Goal: Task Accomplishment & Management: Complete application form

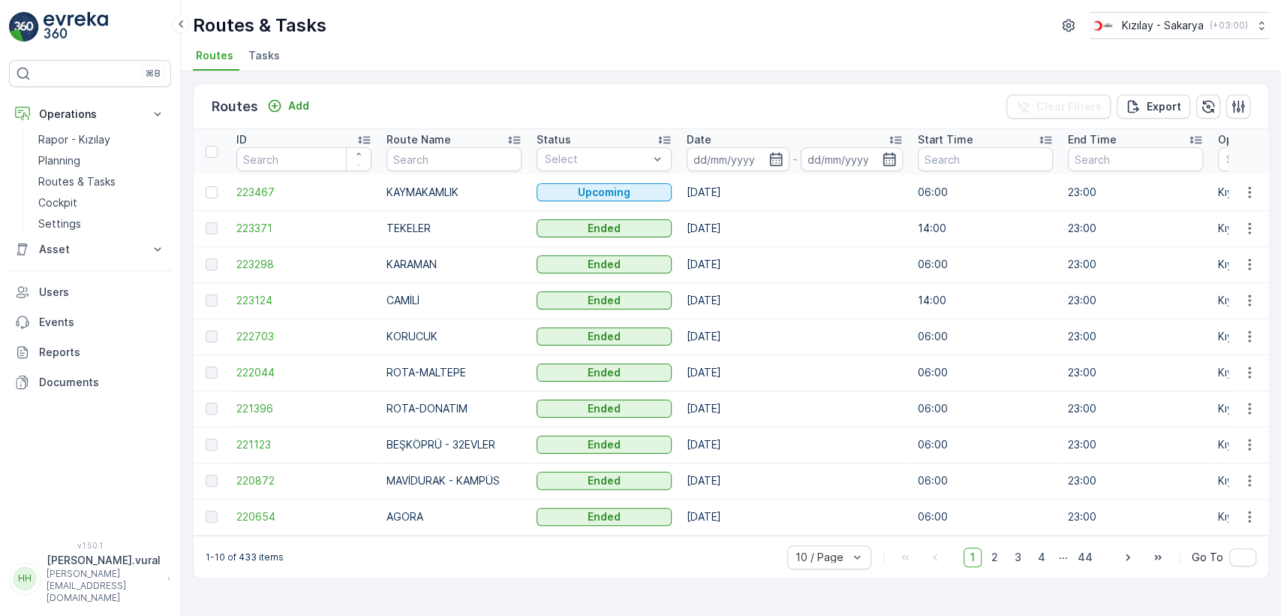
click at [116, 595] on p "[PERSON_NAME][EMAIL_ADDRESS][DOMAIN_NAME]" at bounding box center [104, 586] width 114 height 36
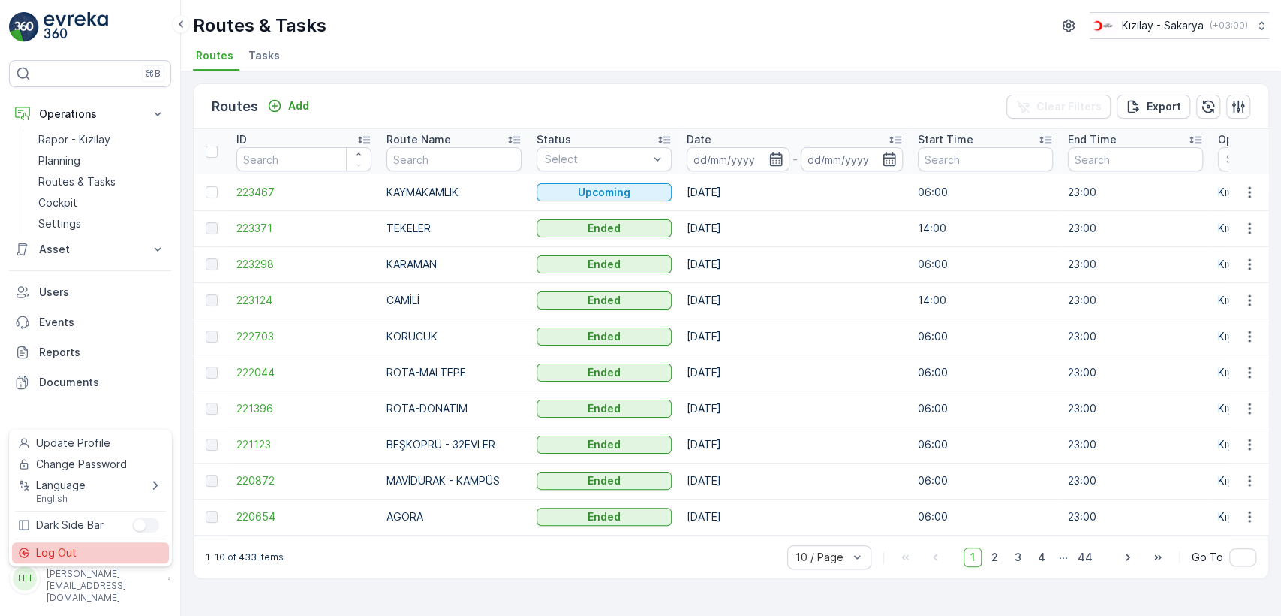
click at [106, 551] on div "Log Out" at bounding box center [90, 552] width 157 height 21
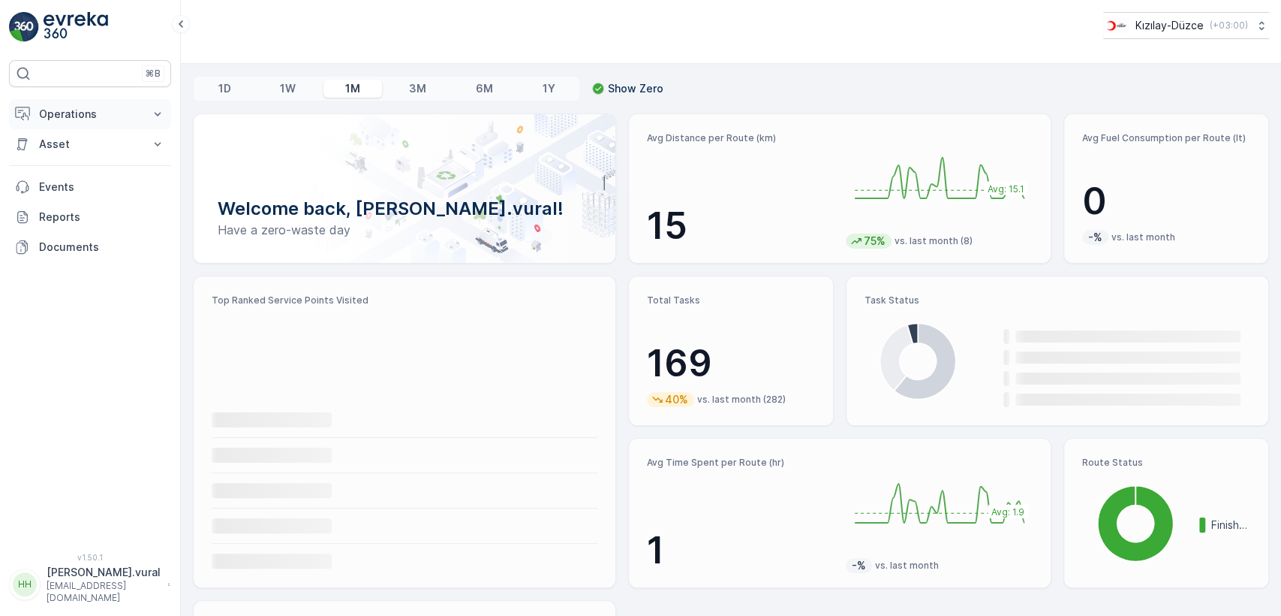
click at [74, 118] on p "Operations" at bounding box center [90, 114] width 102 height 15
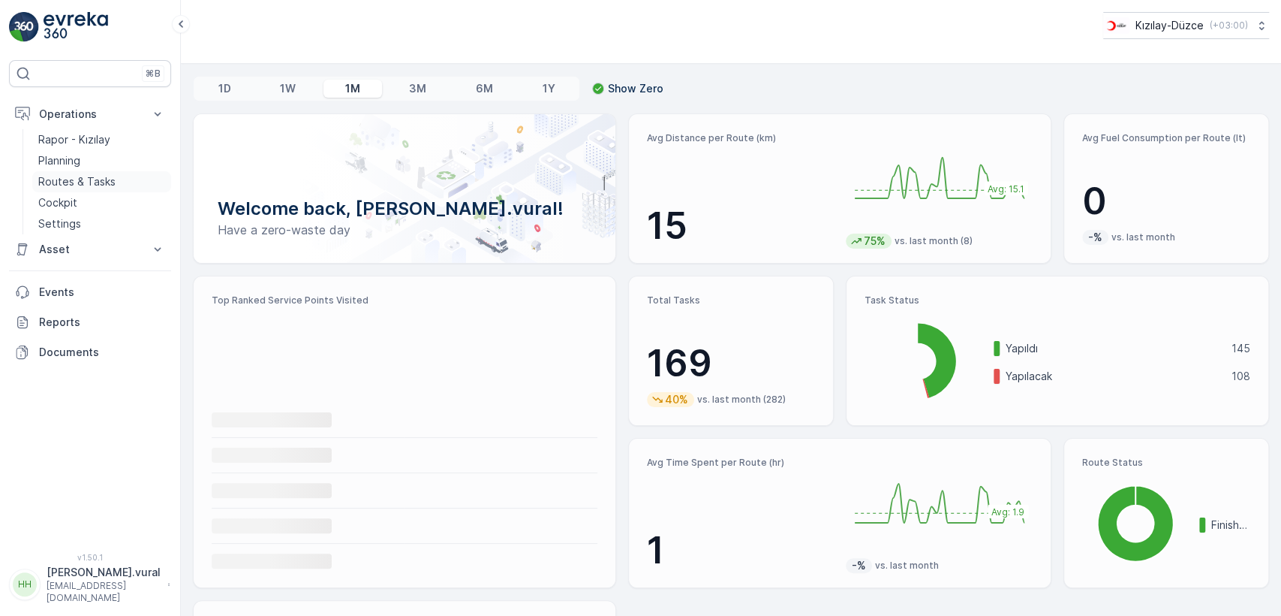
click at [110, 182] on p "Routes & Tasks" at bounding box center [76, 181] width 77 height 15
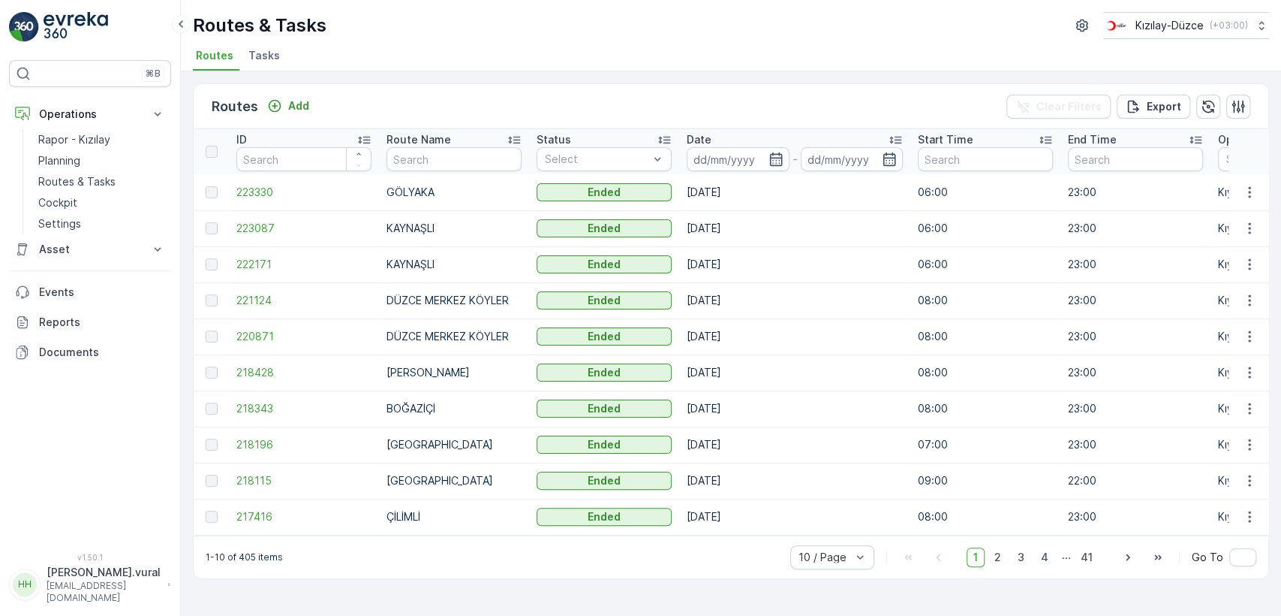
click at [294, 92] on div "Routes Add Clear Filters Export" at bounding box center [731, 106] width 1075 height 45
click at [294, 99] on p "Add" at bounding box center [298, 105] width 21 height 15
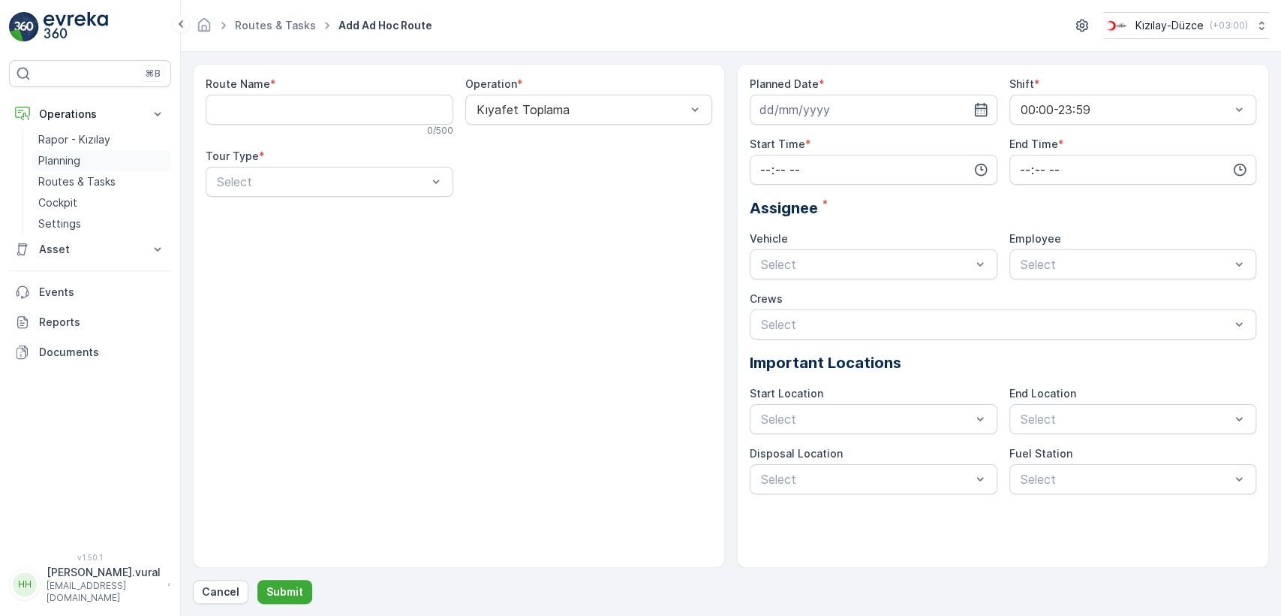
click at [82, 170] on link "Planning" at bounding box center [101, 160] width 139 height 21
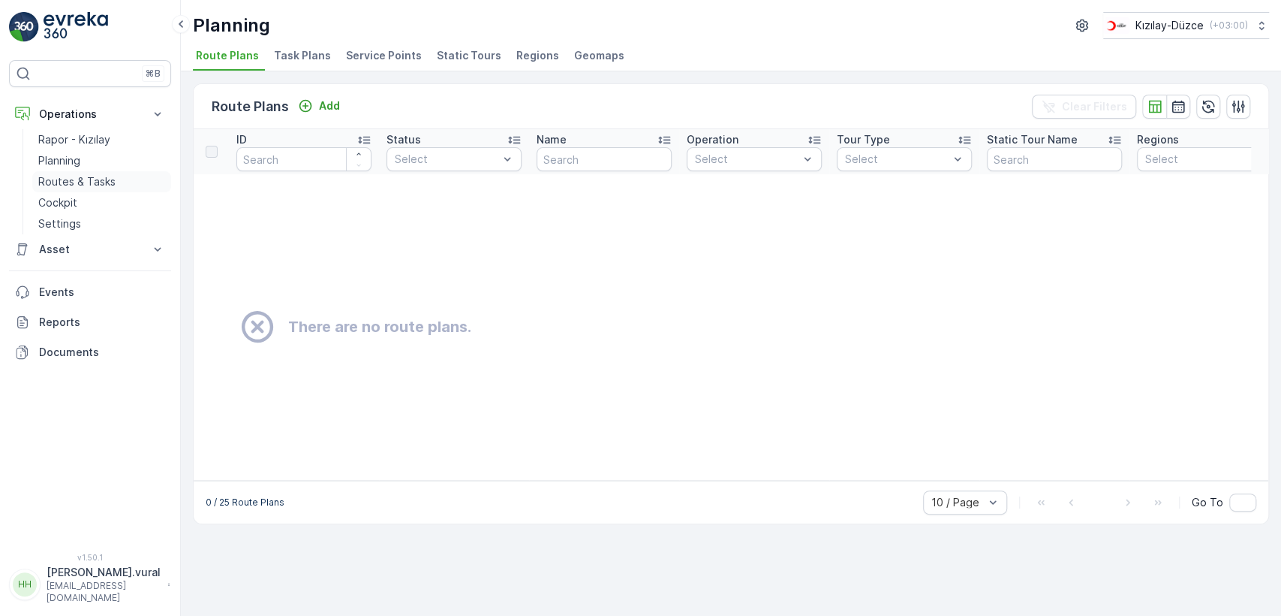
click at [143, 188] on link "Routes & Tasks" at bounding box center [101, 181] width 139 height 21
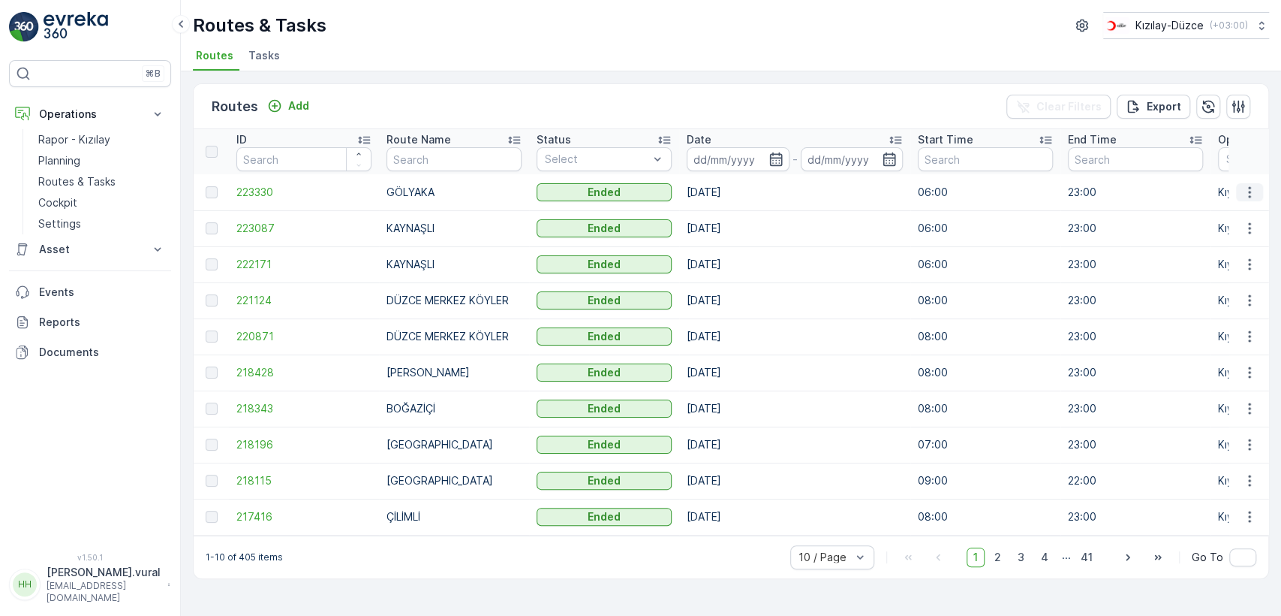
click at [1240, 192] on button "button" at bounding box center [1249, 192] width 27 height 18
click at [1248, 208] on span "See More Details" at bounding box center [1214, 214] width 87 height 15
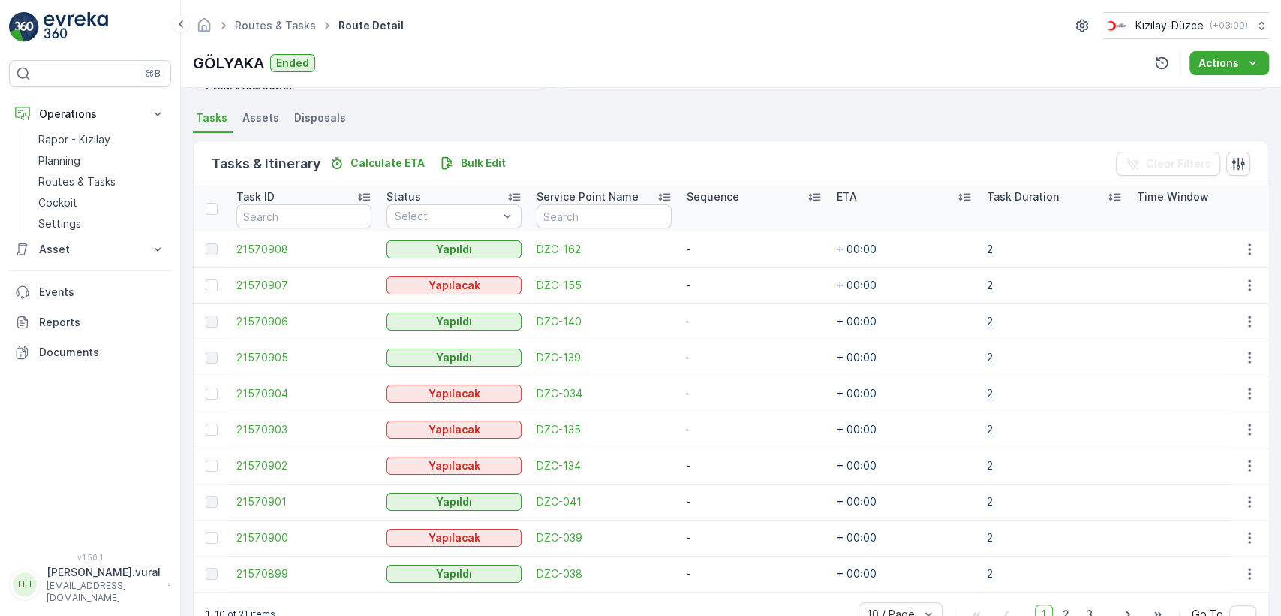
scroll to position [357, 0]
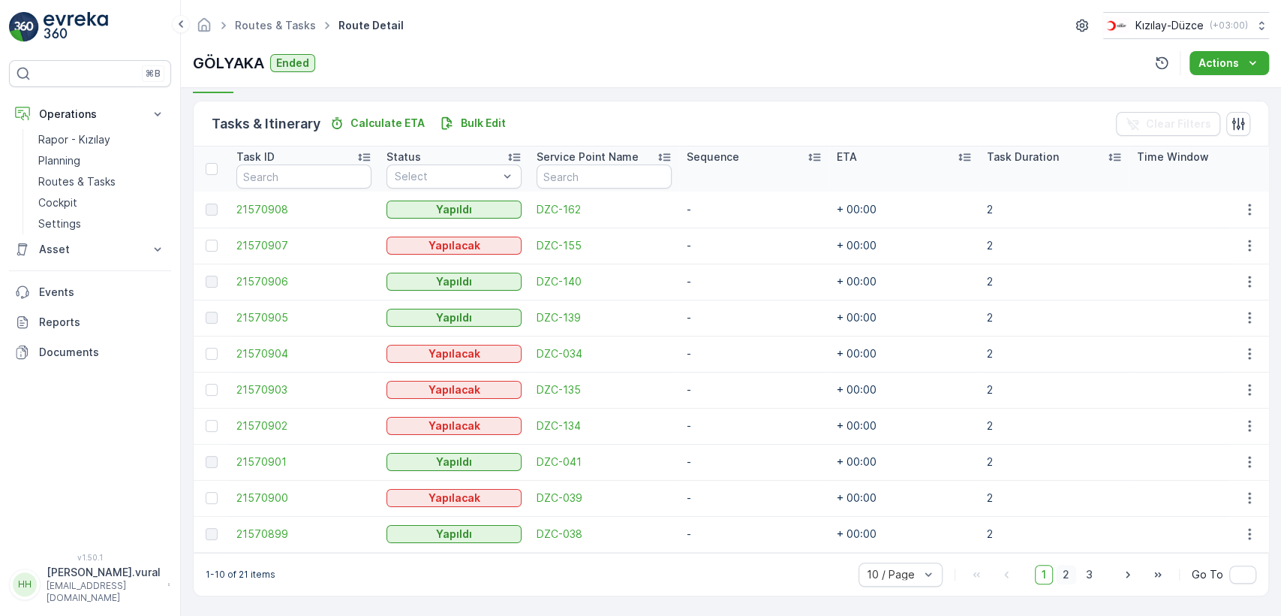
click at [1070, 576] on span "2" at bounding box center [1066, 575] width 20 height 20
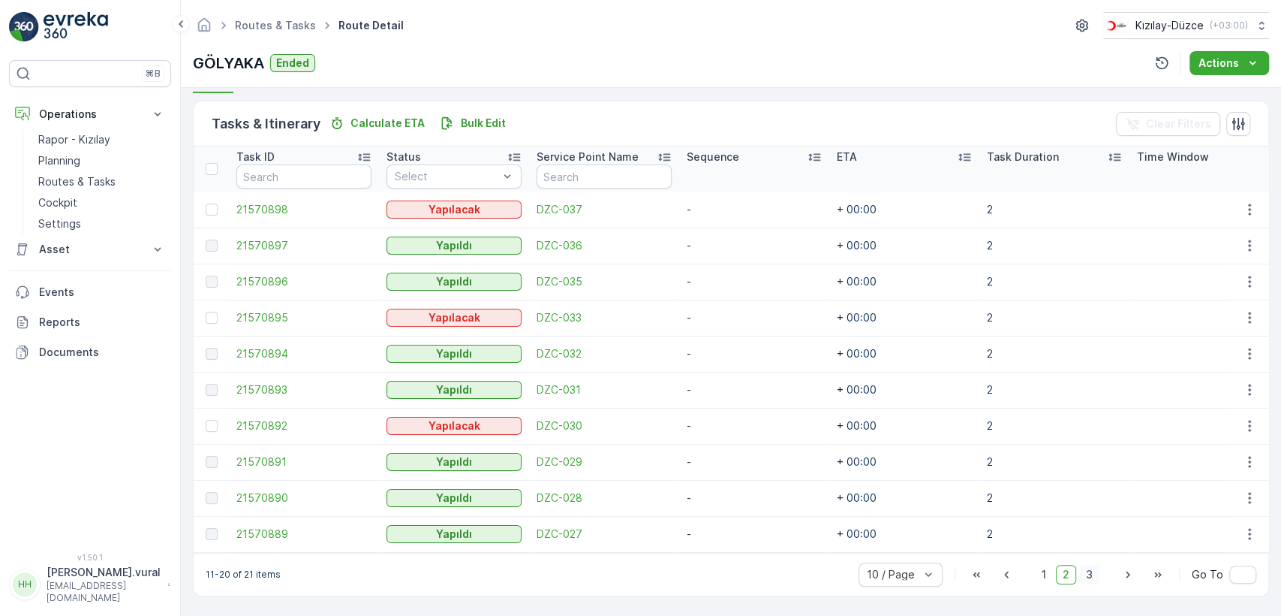
click at [1091, 577] on span "3" at bounding box center [1089, 575] width 20 height 20
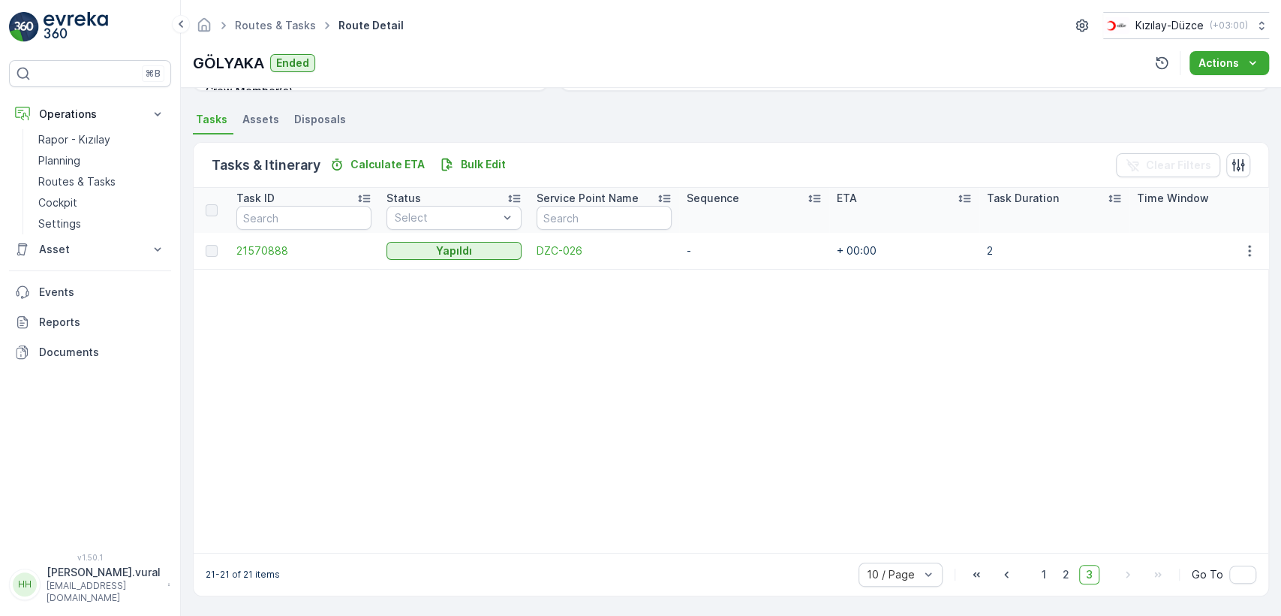
scroll to position [316, 0]
click at [1079, 576] on span "3" at bounding box center [1089, 575] width 20 height 20
click at [1070, 579] on span "2" at bounding box center [1066, 575] width 20 height 20
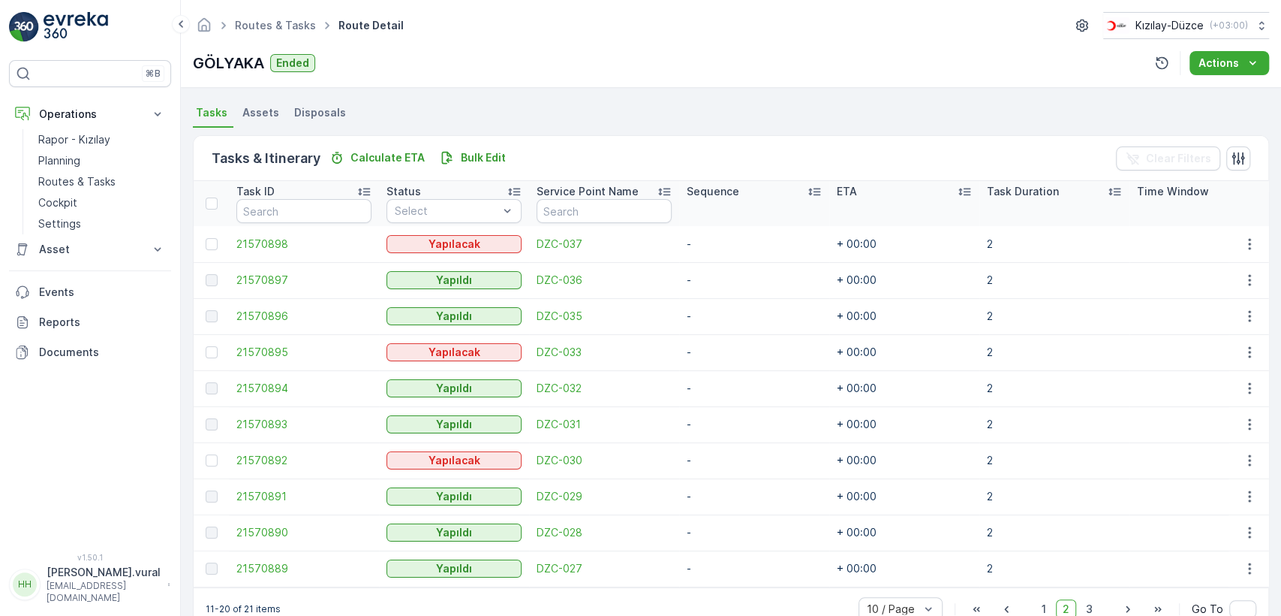
scroll to position [357, 0]
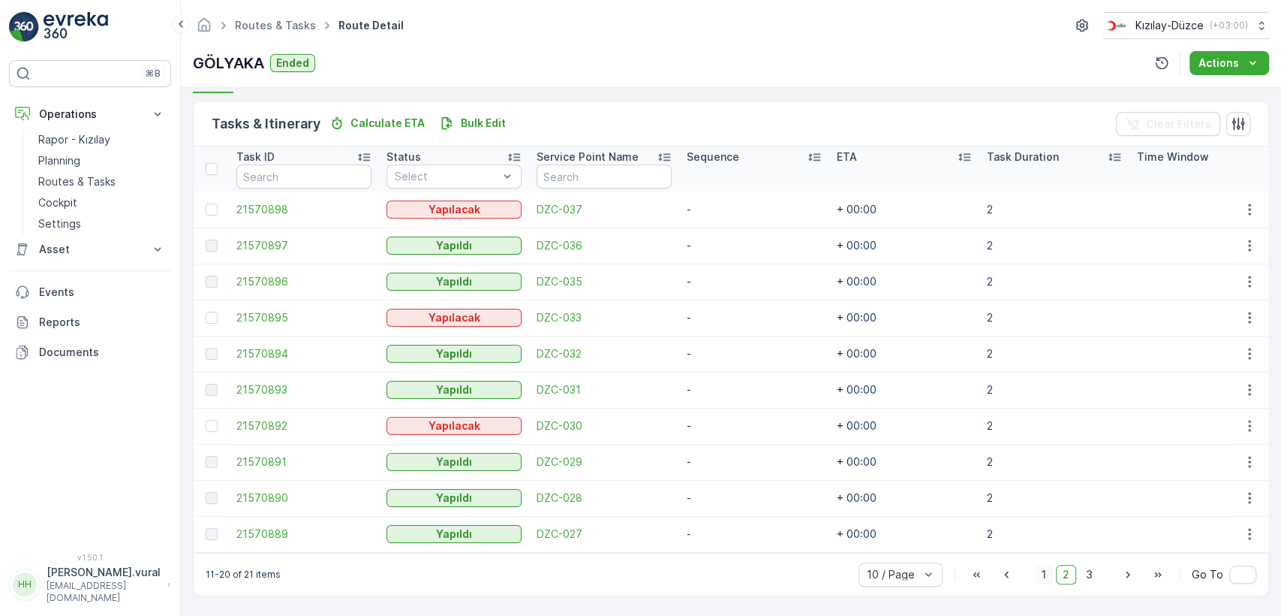
click at [1049, 575] on span "1" at bounding box center [1044, 575] width 18 height 20
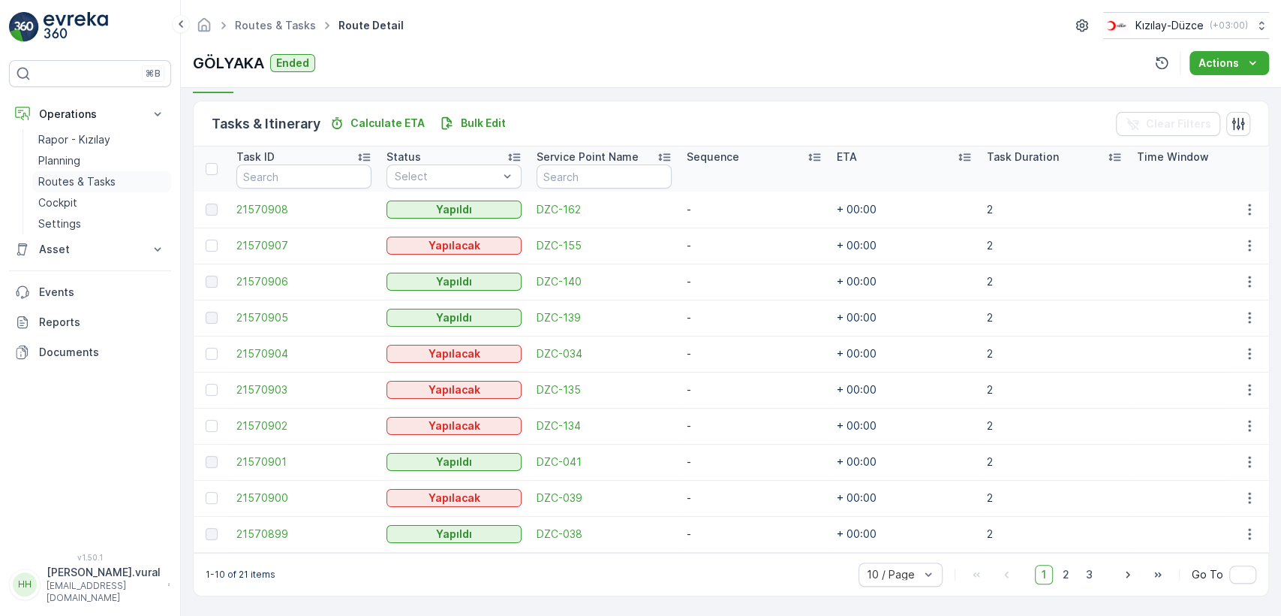
click at [105, 176] on p "Routes & Tasks" at bounding box center [76, 181] width 77 height 15
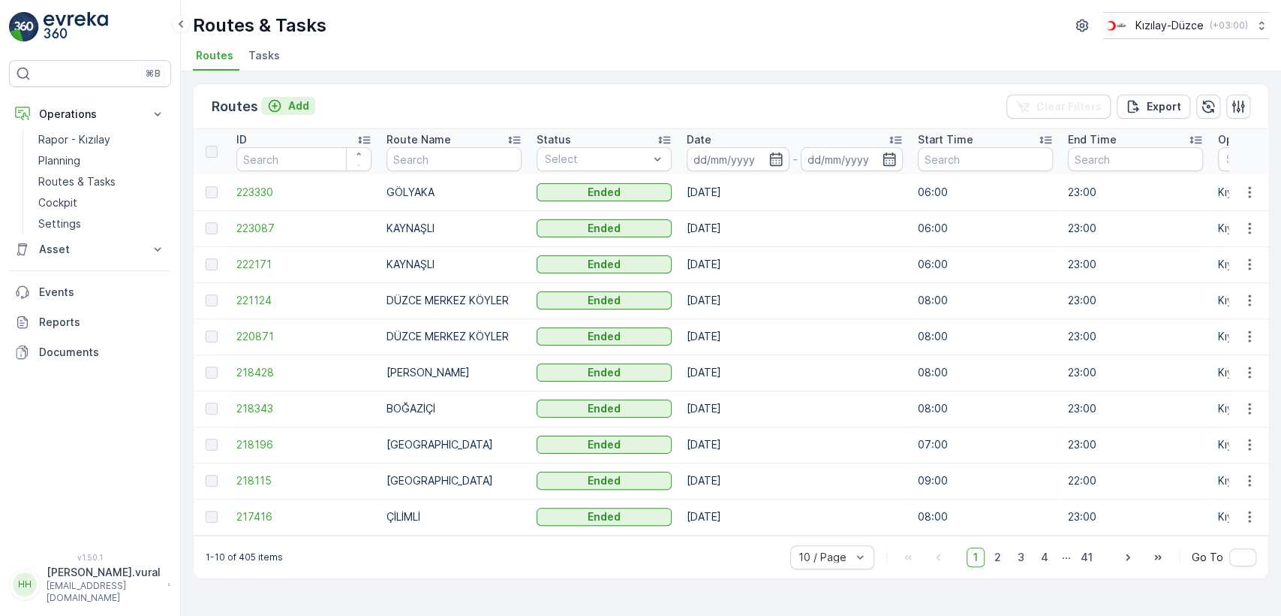
click at [303, 106] on p "Add" at bounding box center [298, 105] width 21 height 15
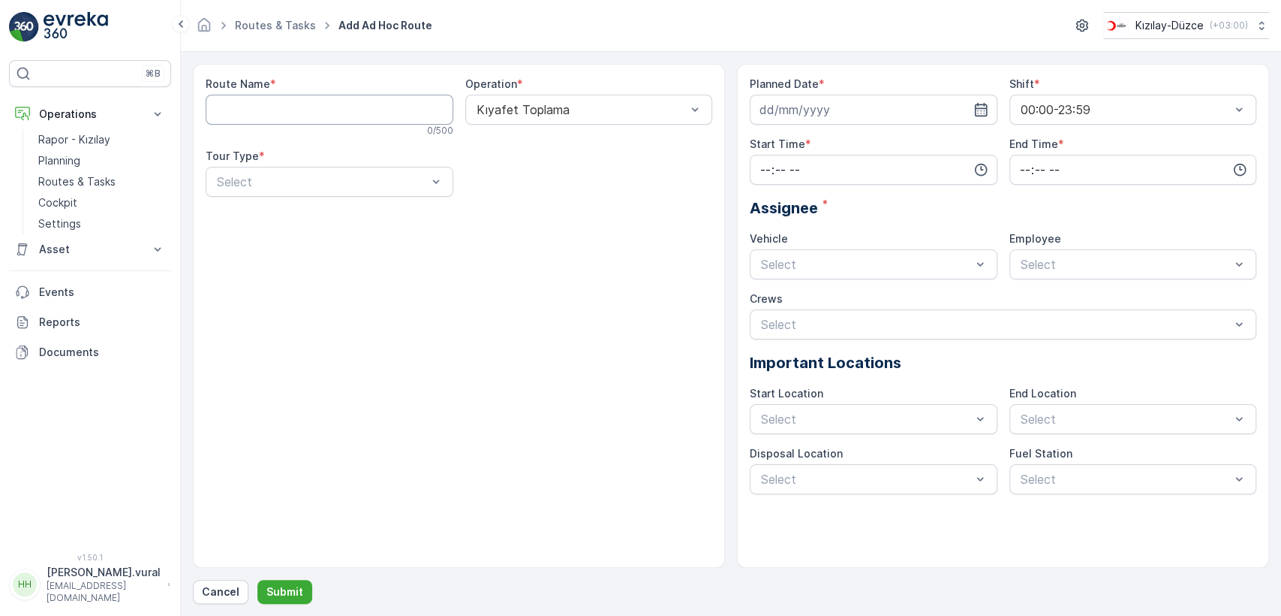
click at [303, 106] on Name "Route Name" at bounding box center [330, 110] width 248 height 30
type Name "GÖLYAKA"
click at [318, 192] on div "Select" at bounding box center [330, 182] width 248 height 30
drag, startPoint x: 312, startPoint y: 222, endPoint x: 346, endPoint y: 227, distance: 34.1
click at [311, 222] on div "Static" at bounding box center [330, 219] width 230 height 14
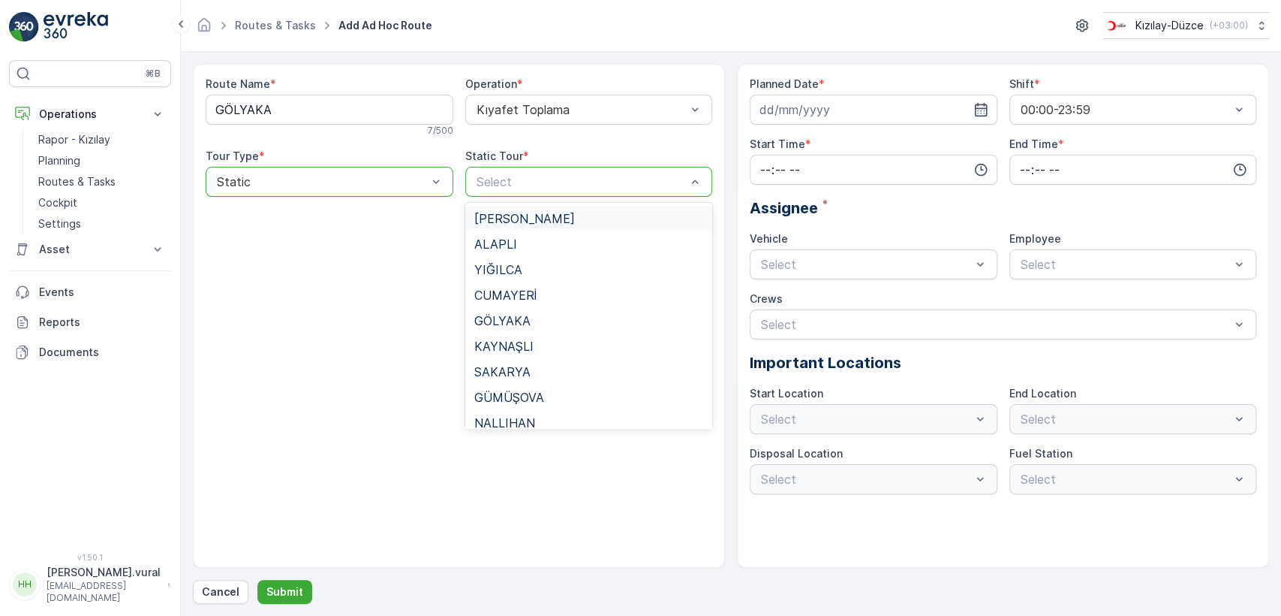
click at [547, 170] on div "Select" at bounding box center [589, 182] width 248 height 30
click at [527, 317] on span "GÖLYAKA" at bounding box center [502, 321] width 56 height 14
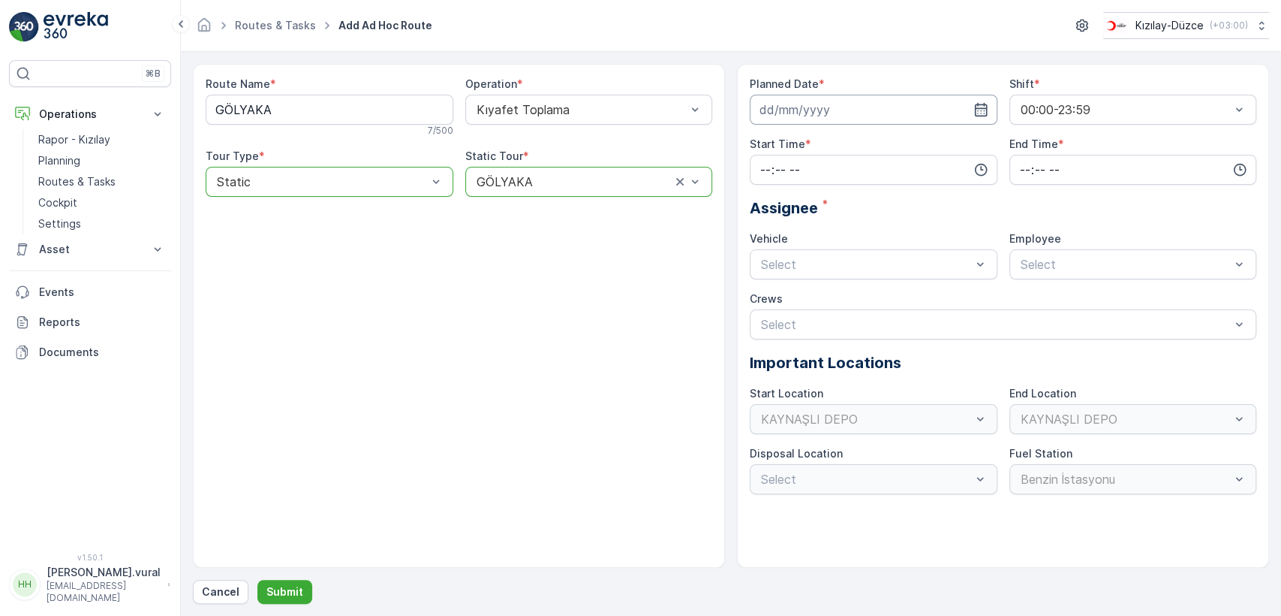
click at [829, 113] on input at bounding box center [874, 110] width 248 height 30
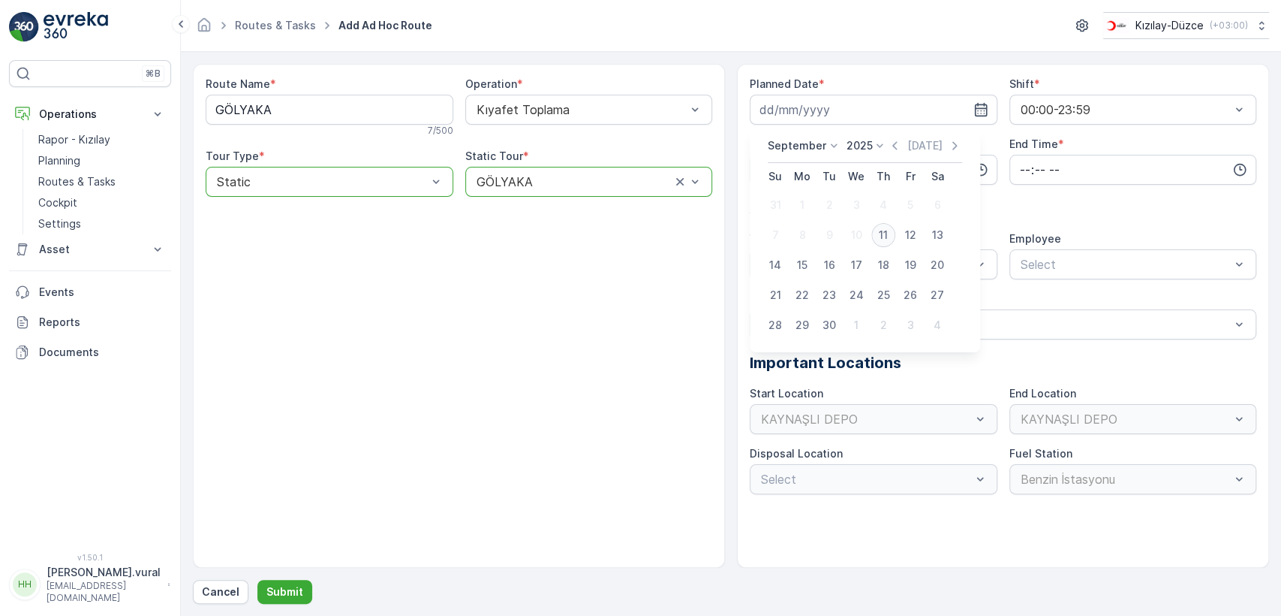
click at [875, 230] on div "11" at bounding box center [884, 235] width 24 height 24
type input "[DATE]"
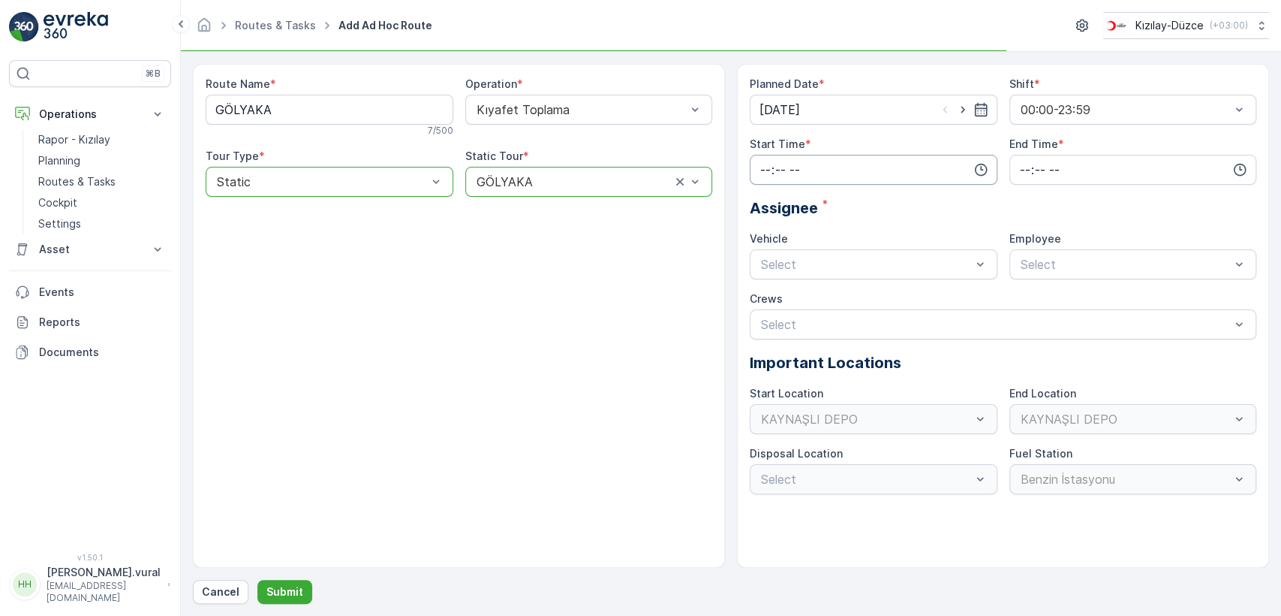
click at [808, 169] on input "time" at bounding box center [874, 170] width 248 height 30
click at [769, 318] on span "06" at bounding box center [766, 321] width 14 height 15
type input "06:00"
click at [1050, 164] on input "time" at bounding box center [1134, 170] width 248 height 30
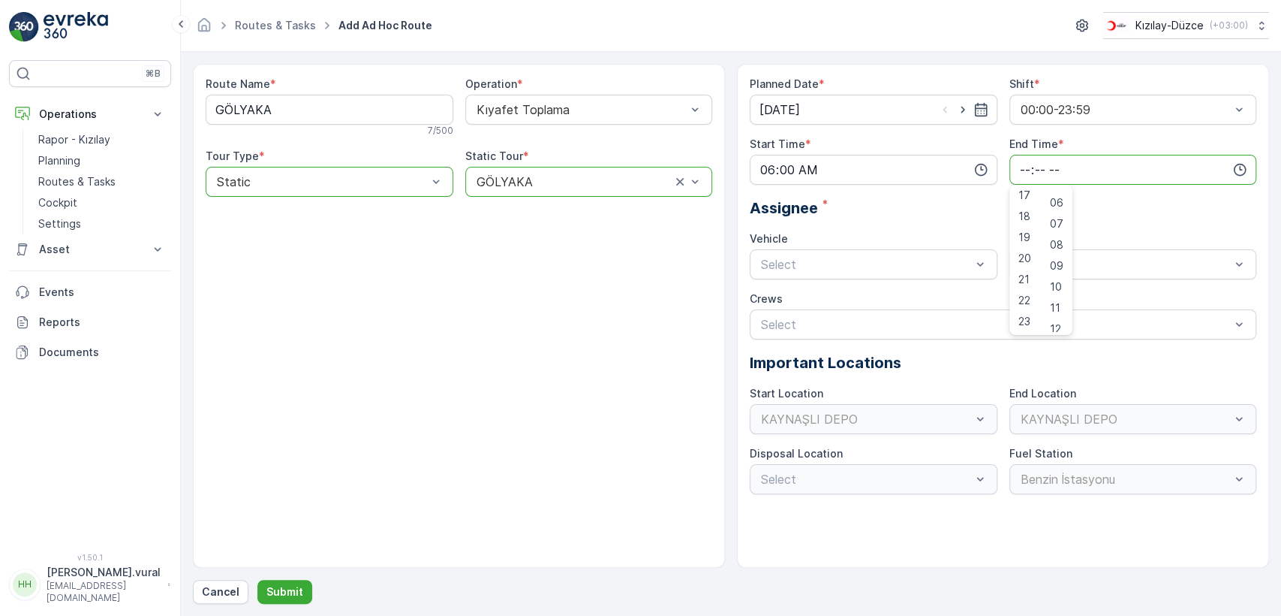
scroll to position [417, 0]
click at [1029, 316] on span "23" at bounding box center [1025, 321] width 12 height 15
type input "23:00"
click at [857, 298] on div "06 DCG 614" at bounding box center [874, 301] width 230 height 14
click at [1017, 270] on div "Select" at bounding box center [1134, 264] width 248 height 30
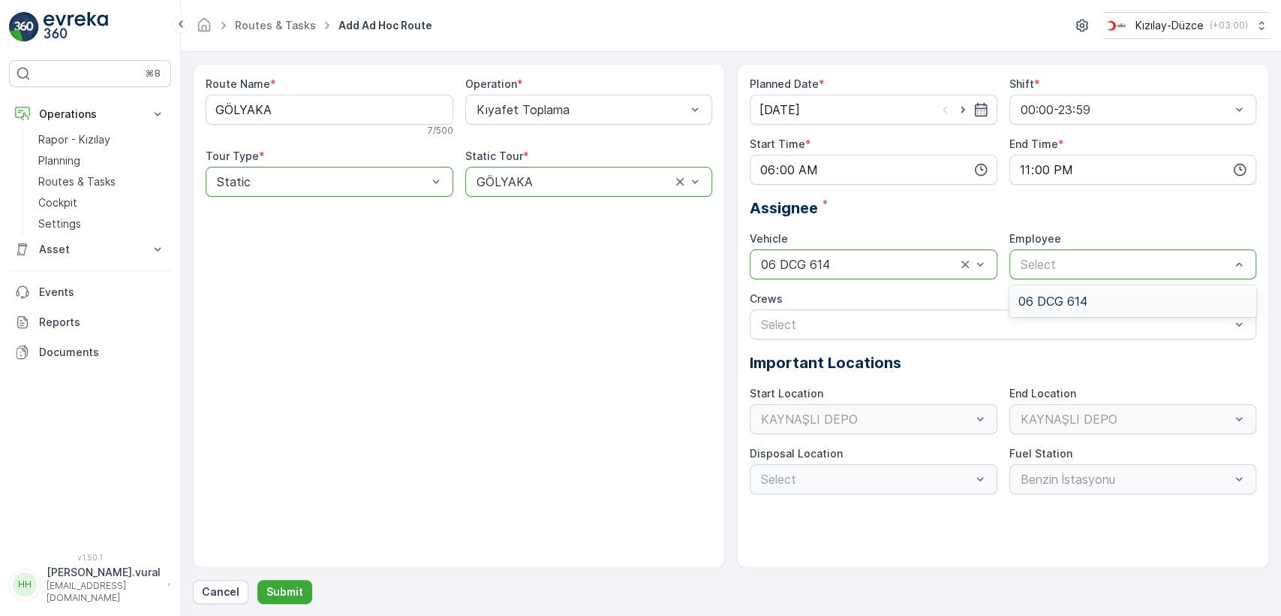
click at [1040, 310] on div "06 DCG 614" at bounding box center [1134, 301] width 248 height 26
click at [282, 589] on p "Submit" at bounding box center [284, 591] width 37 height 15
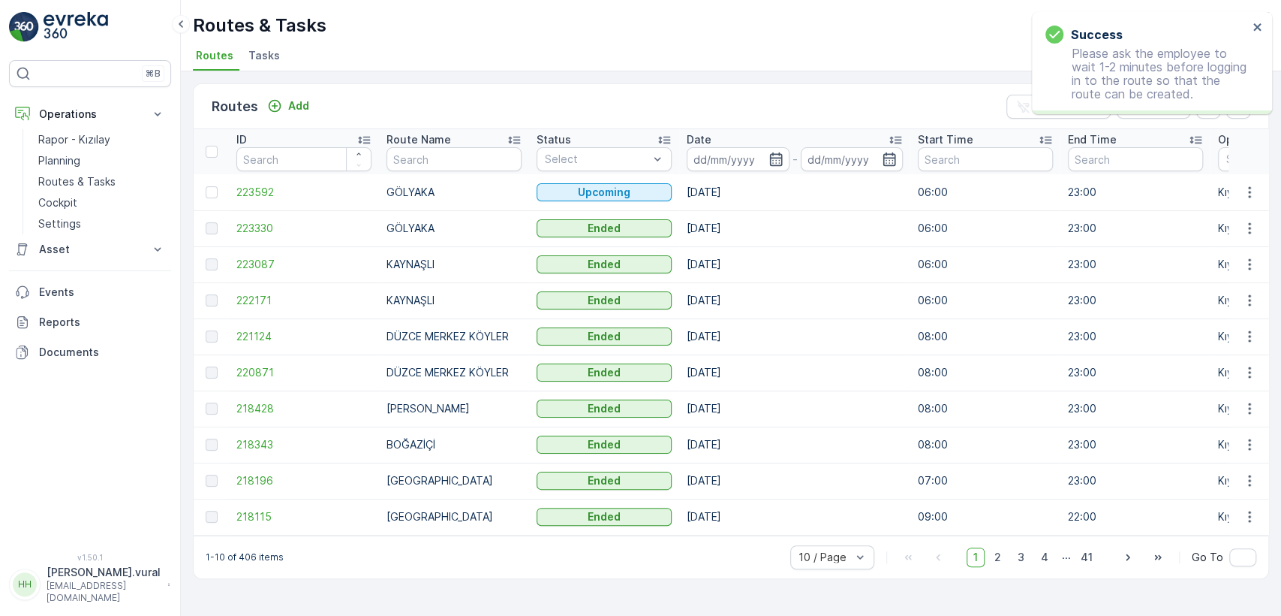
click at [292, 91] on div "Routes Add Clear Filters Export" at bounding box center [731, 106] width 1075 height 45
click at [291, 98] on button "Add" at bounding box center [288, 106] width 54 height 18
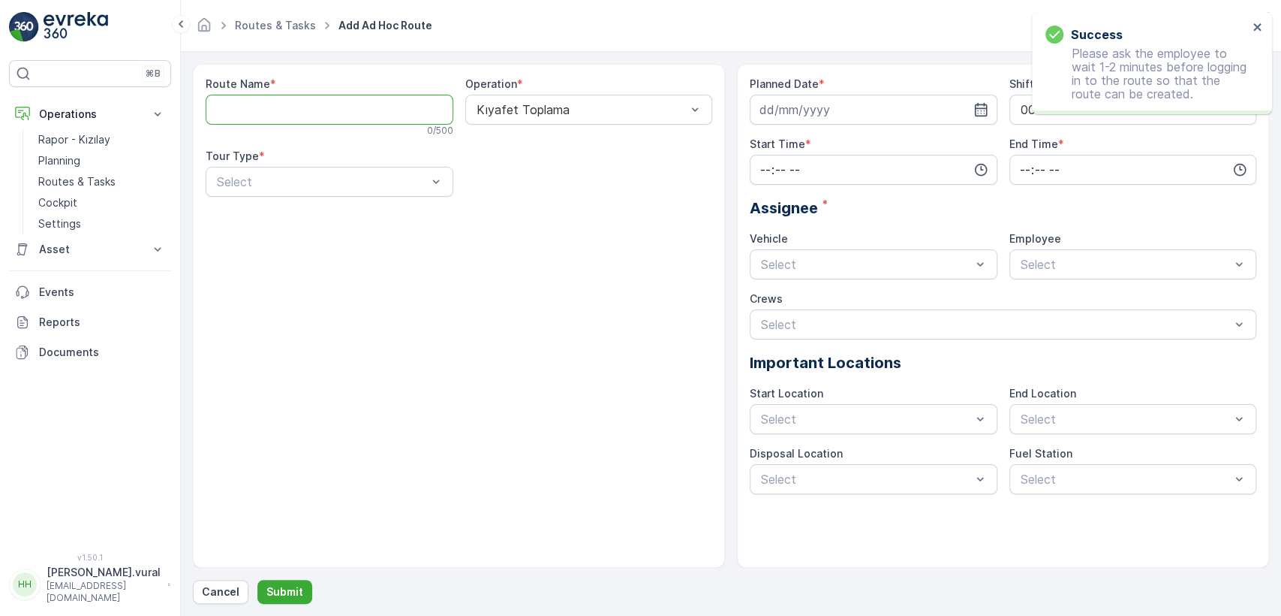
click at [293, 100] on Name "Route Name" at bounding box center [330, 110] width 248 height 30
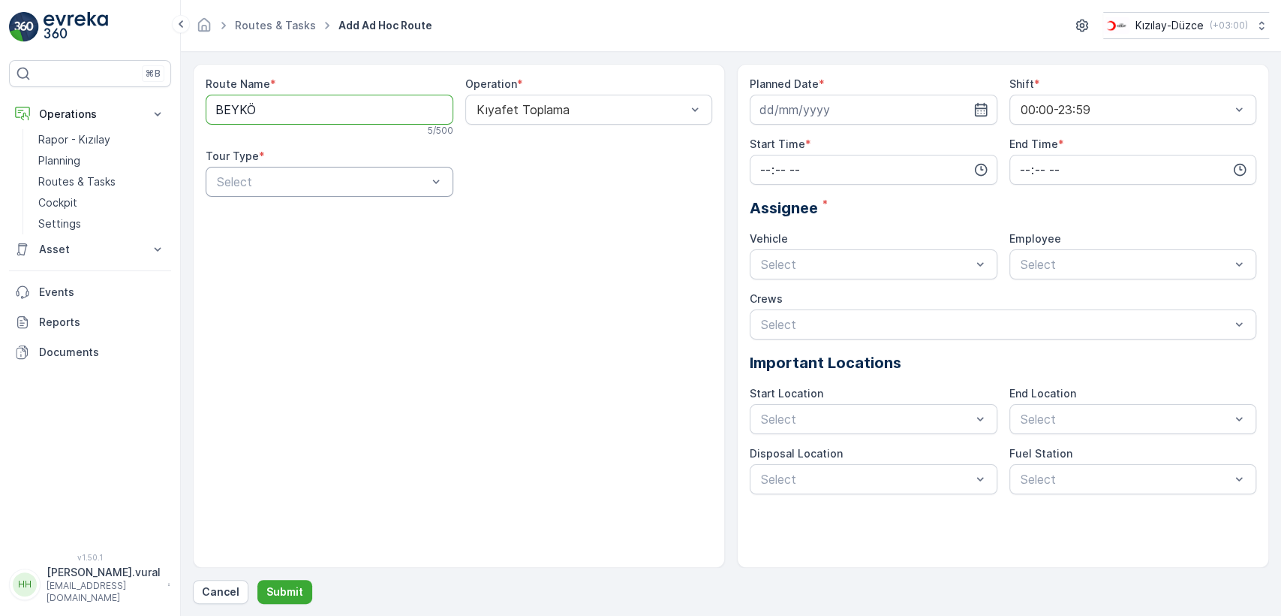
type Name "[GEOGRAPHIC_DATA]"
click at [306, 223] on div "Static" at bounding box center [330, 219] width 230 height 14
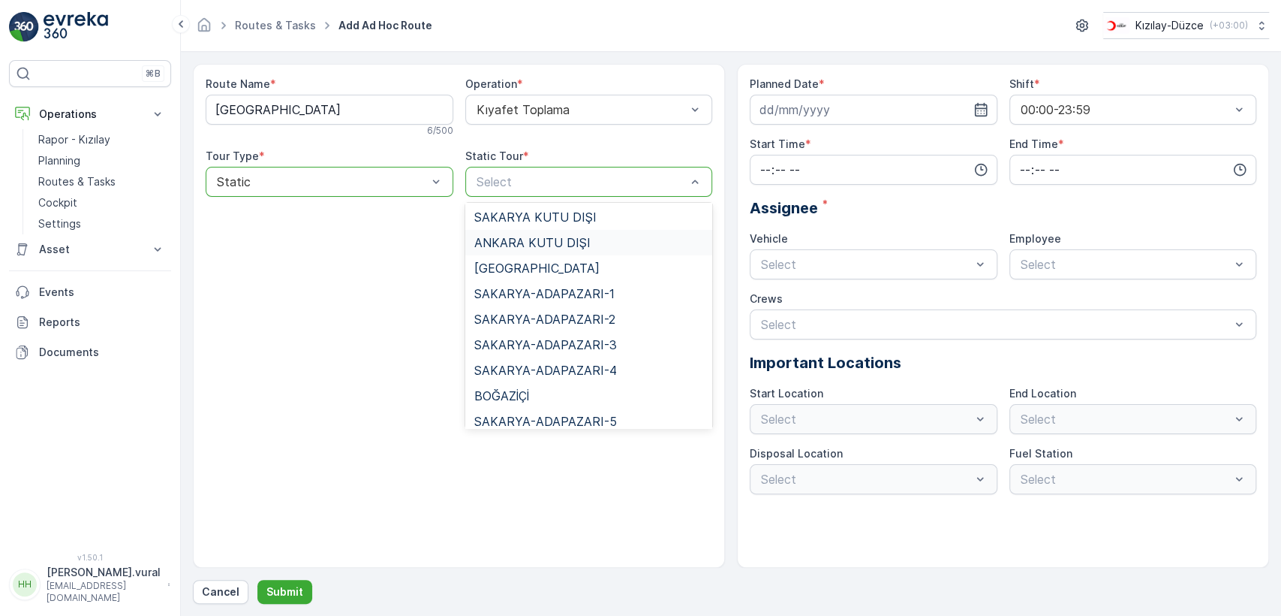
scroll to position [333, 0]
click at [507, 236] on span "[GEOGRAPHIC_DATA]" at bounding box center [536, 243] width 125 height 14
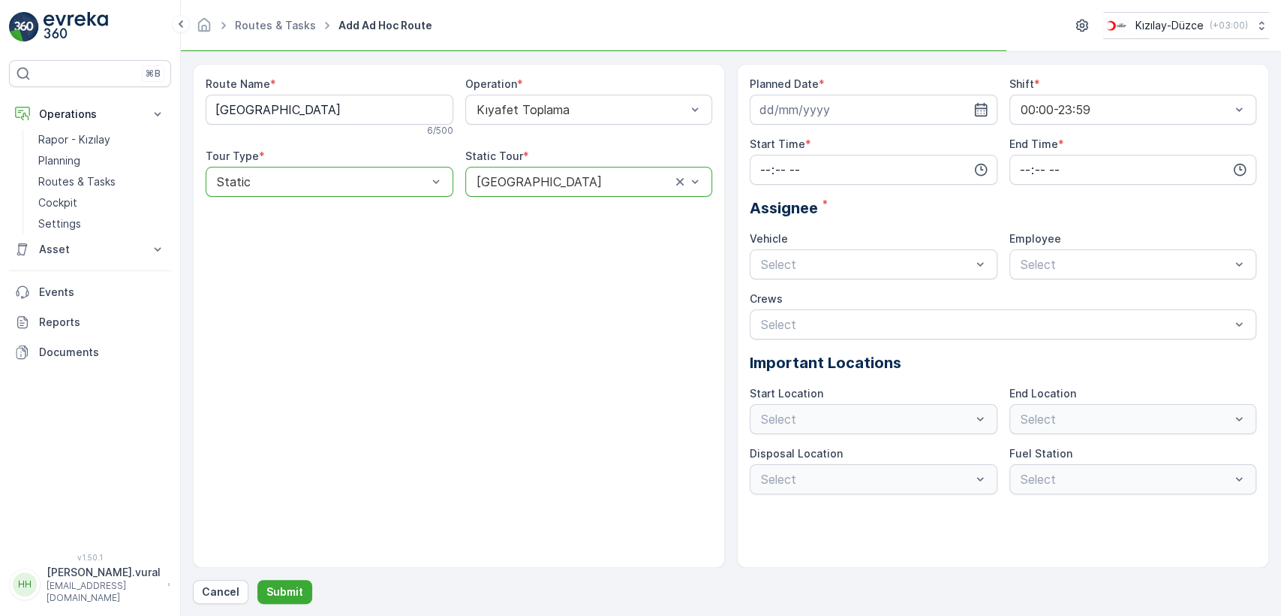
click at [907, 126] on div "Planned Date * Shift * 00:00-23:59 Start Time * End Time * Assignee * Vehicle S…" at bounding box center [1003, 285] width 507 height 417
click at [899, 119] on input at bounding box center [874, 110] width 248 height 30
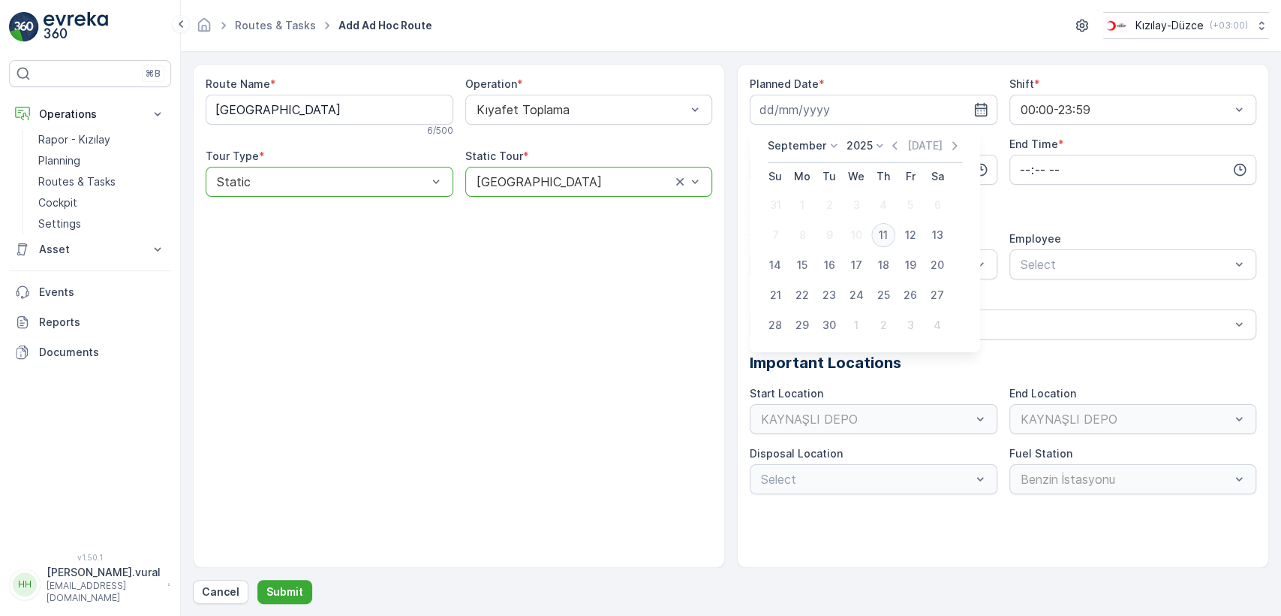
click at [896, 231] on button "11" at bounding box center [883, 234] width 27 height 27
type input "[DATE]"
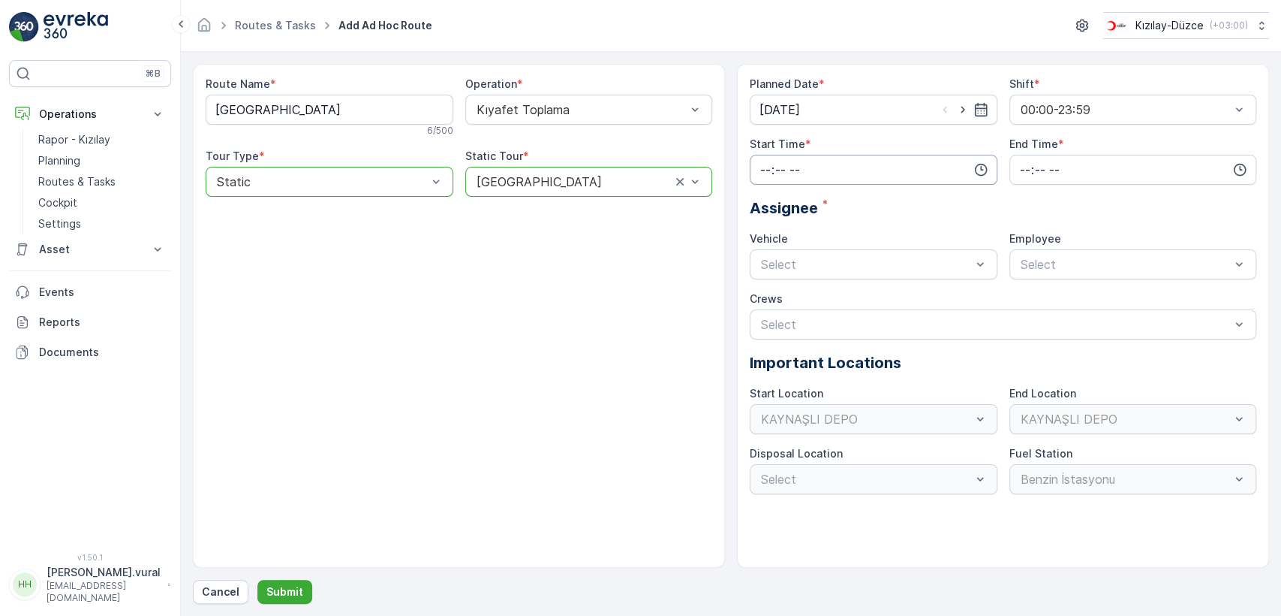
drag, startPoint x: 839, startPoint y: 184, endPoint x: 832, endPoint y: 175, distance: 11.3
click at [835, 179] on div "Planned Date * [DATE] Shift * 00:00-23:59 Start Time * End Time * Assignee * Ve…" at bounding box center [1003, 285] width 507 height 417
click at [832, 175] on input "time" at bounding box center [874, 170] width 248 height 30
click at [767, 314] on span "06" at bounding box center [766, 321] width 14 height 15
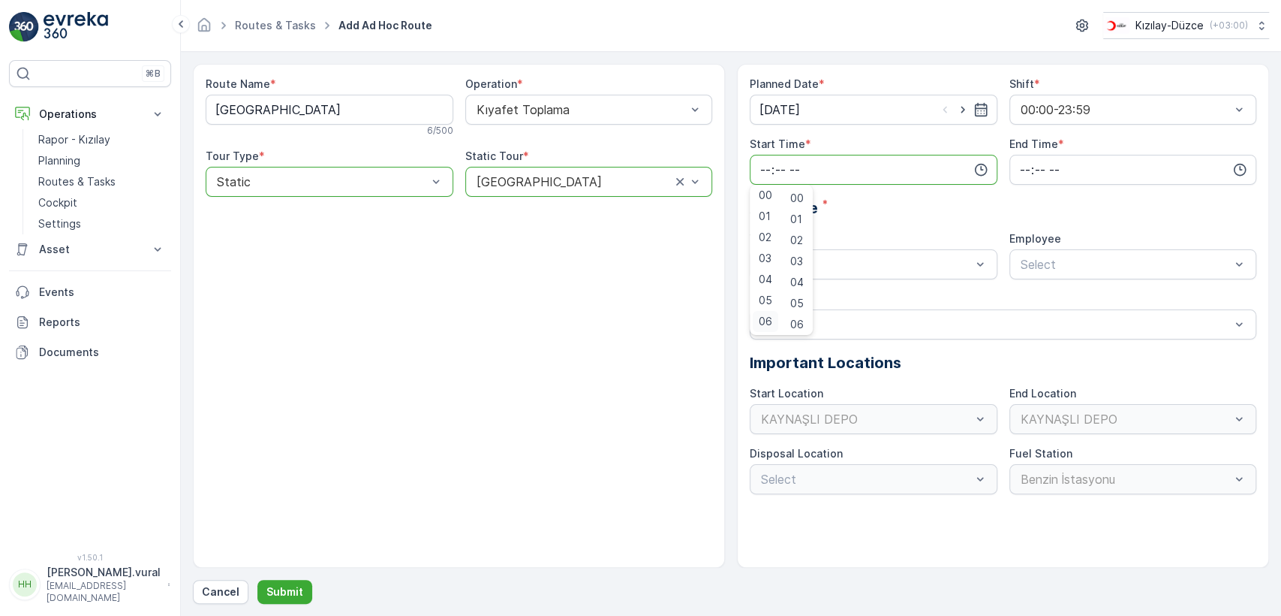
type input "06:00"
click at [1043, 151] on span "End Time" at bounding box center [1034, 144] width 49 height 15
click at [1045, 167] on input "time" at bounding box center [1134, 170] width 248 height 30
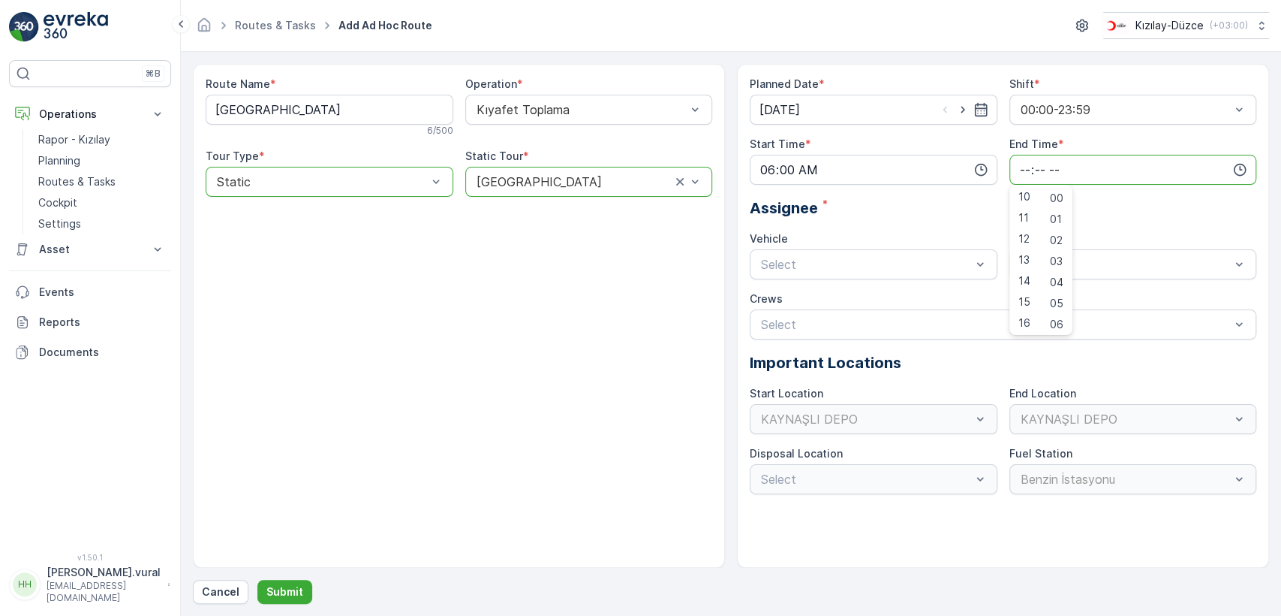
scroll to position [360, 0]
click at [1030, 327] on span "23" at bounding box center [1025, 321] width 12 height 15
type input "23:00"
click at [850, 291] on div "06 DCG 614 Busy" at bounding box center [874, 301] width 248 height 26
click at [1050, 276] on div "Select" at bounding box center [1134, 264] width 248 height 30
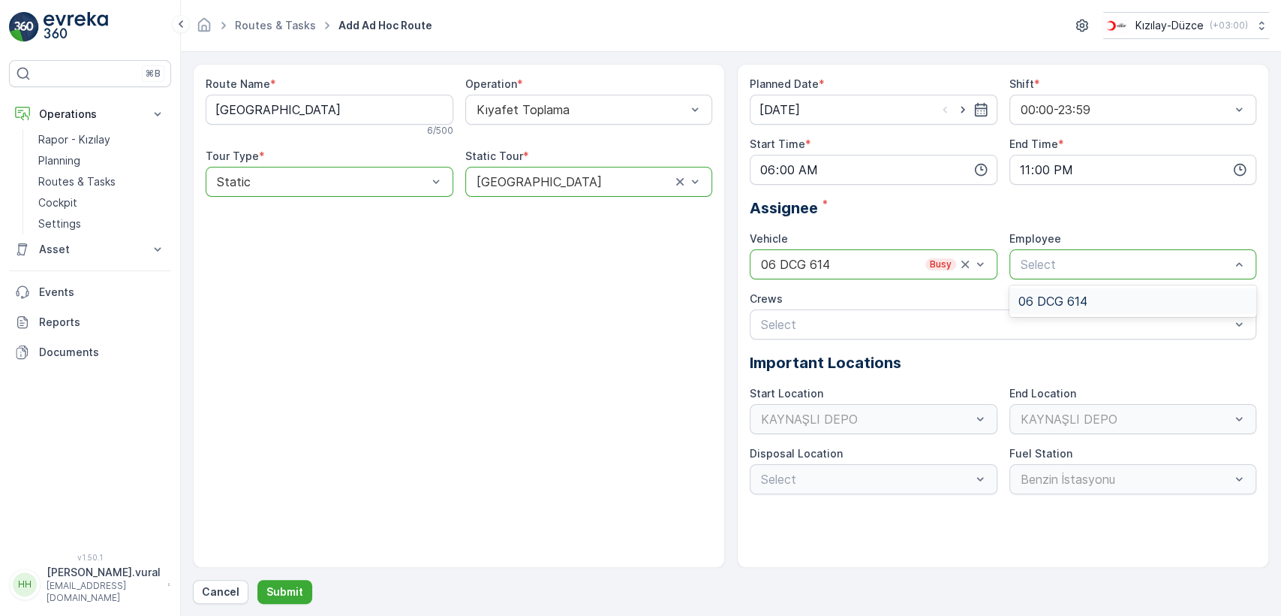
click at [1069, 302] on span "06 DCG 614" at bounding box center [1053, 301] width 69 height 14
click at [282, 598] on button "Submit" at bounding box center [284, 592] width 55 height 24
